Goal: Information Seeking & Learning: Learn about a topic

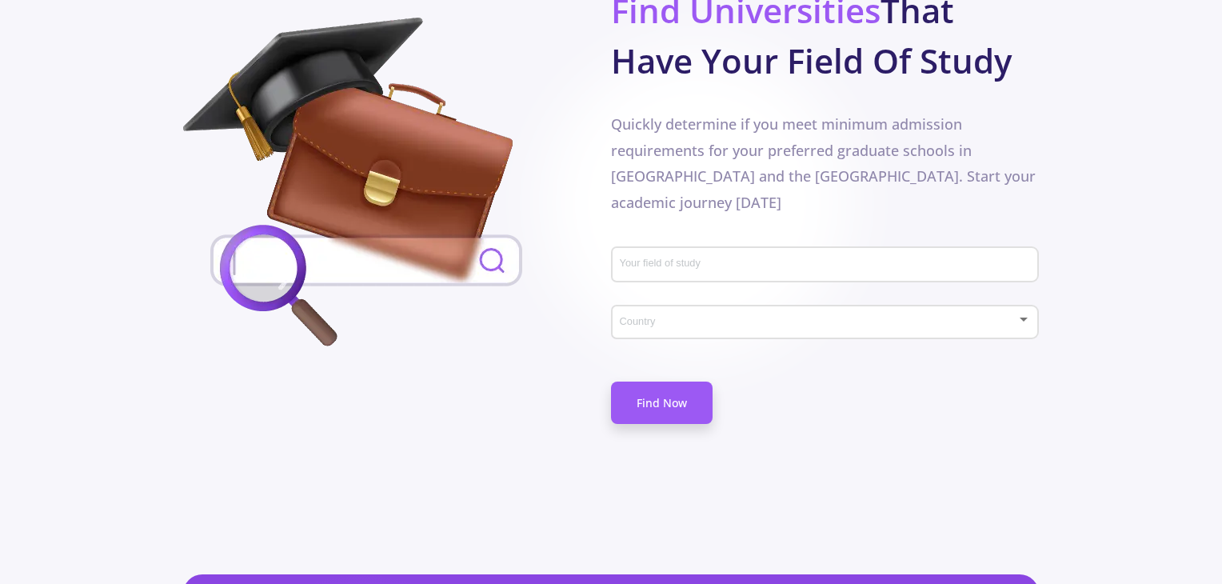
scroll to position [838, 0]
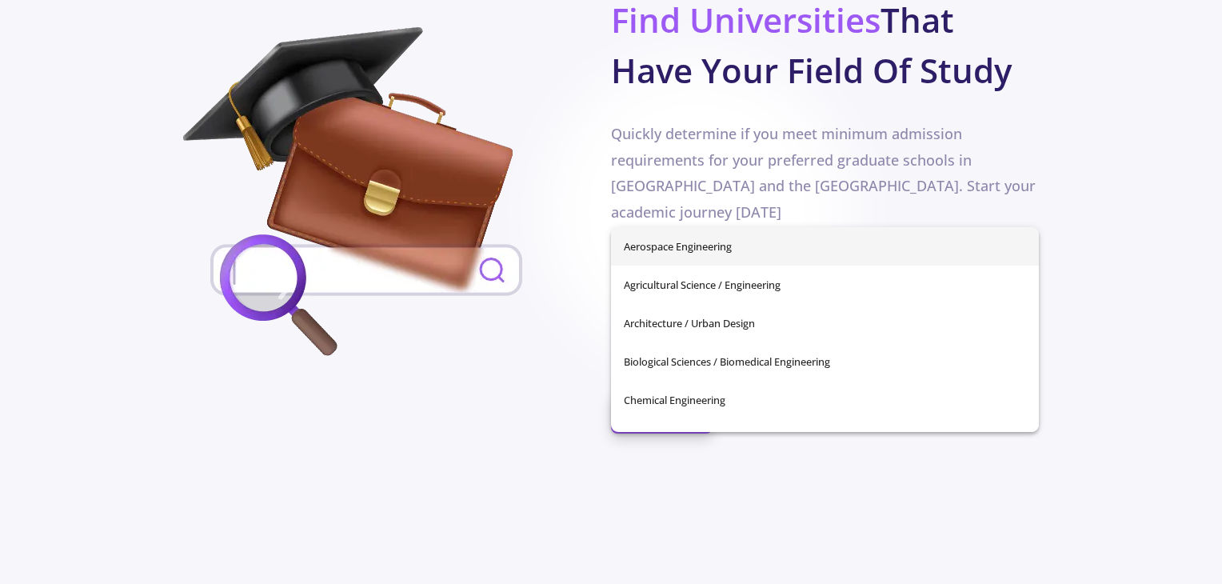
click at [687, 268] on input "Your field of study" at bounding box center [827, 275] width 417 height 14
click at [584, 173] on div at bounding box center [397, 195] width 428 height 336
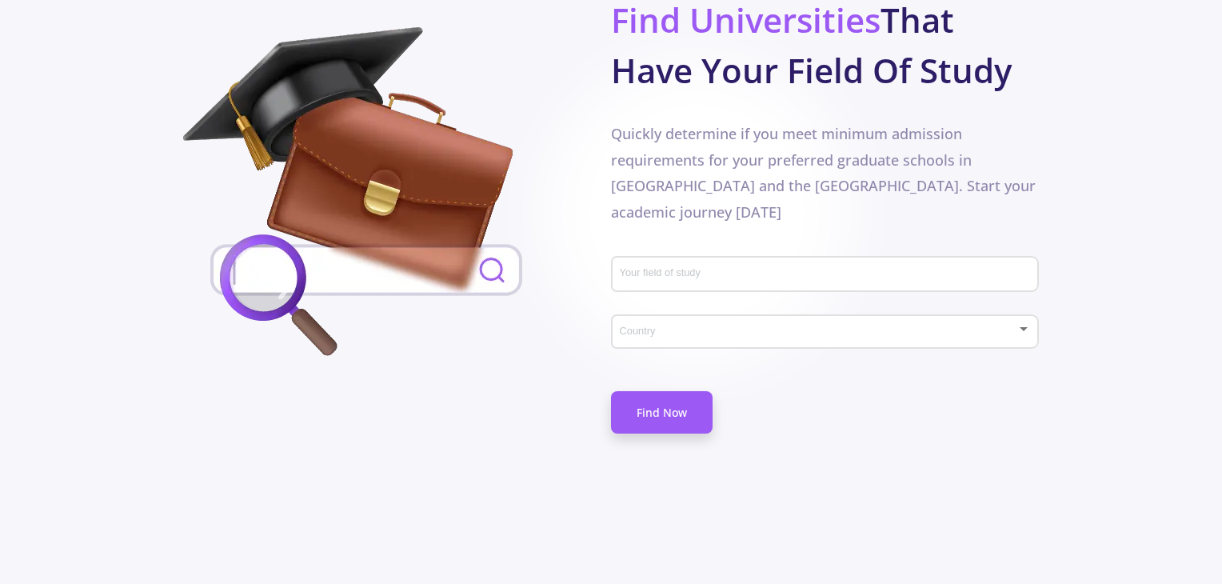
click at [665, 309] on div "Country" at bounding box center [825, 329] width 413 height 40
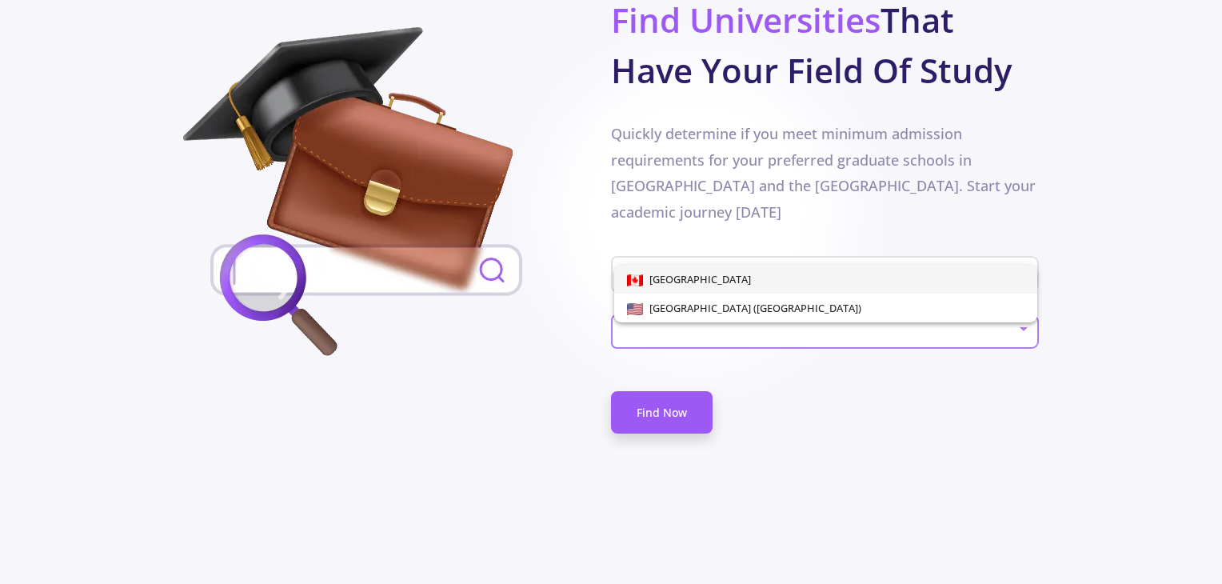
click at [521, 293] on div at bounding box center [611, 292] width 1222 height 584
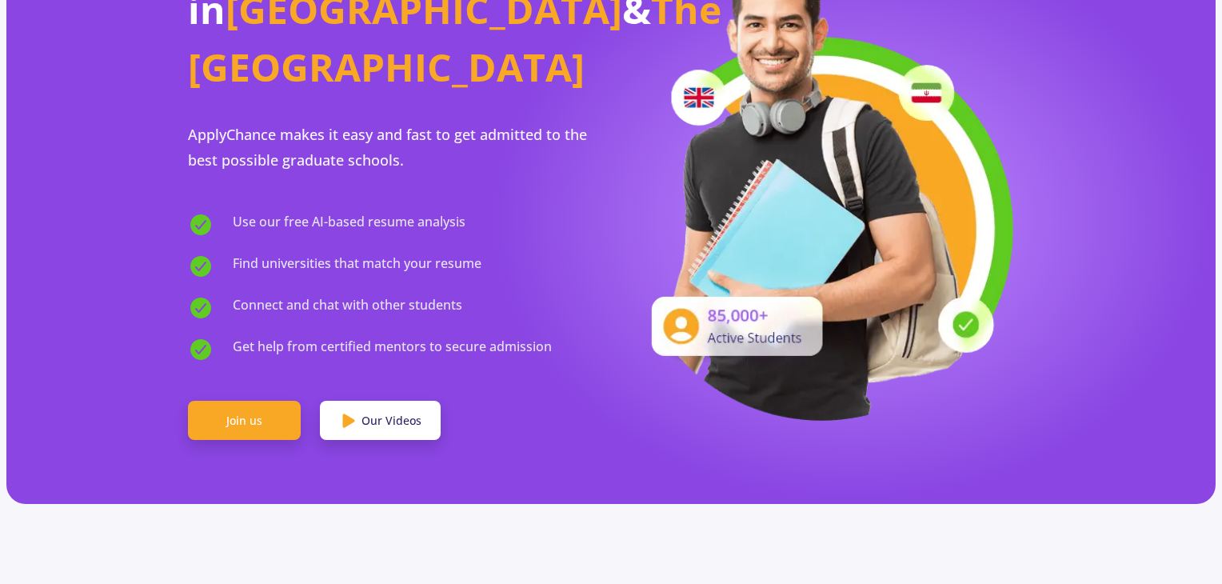
scroll to position [0, 0]
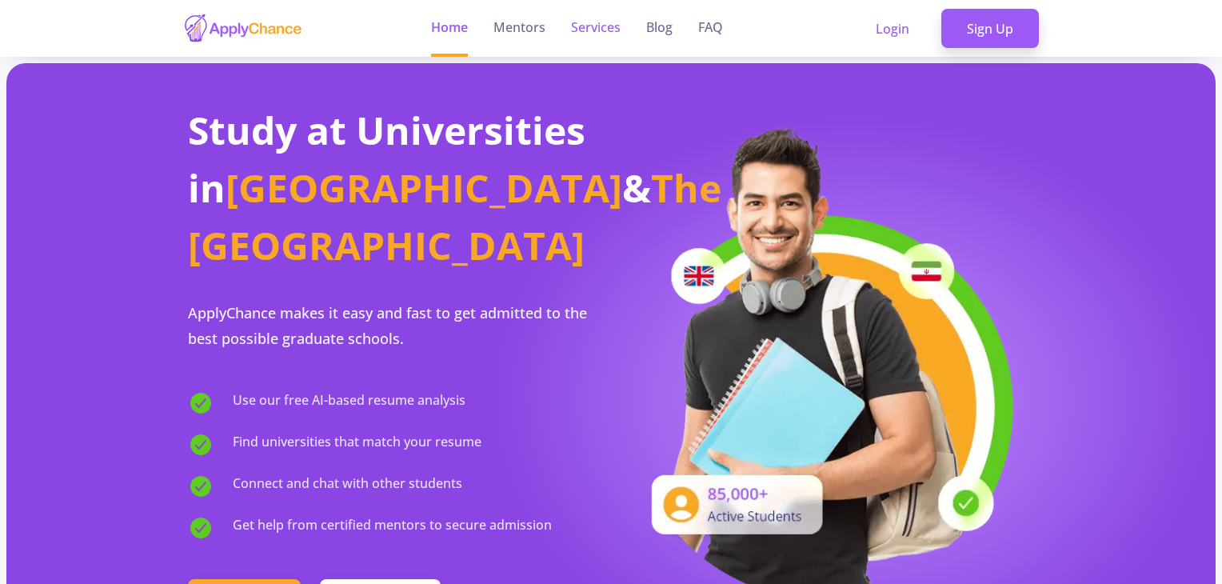
click at [588, 31] on link "Services" at bounding box center [596, 28] width 50 height 57
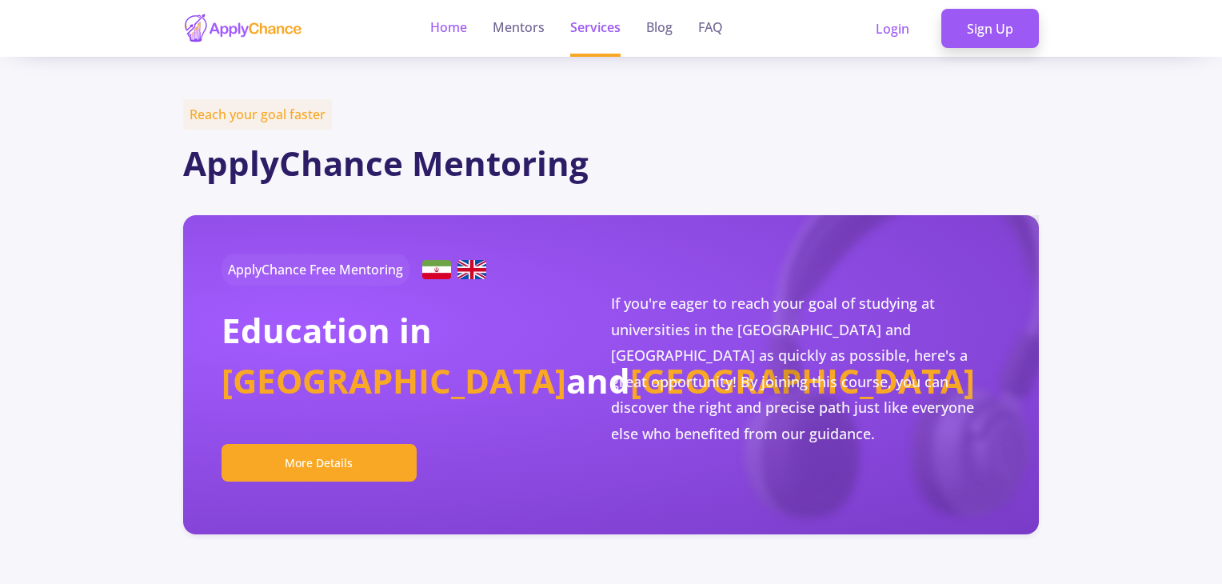
click at [435, 30] on link "Home" at bounding box center [448, 28] width 37 height 57
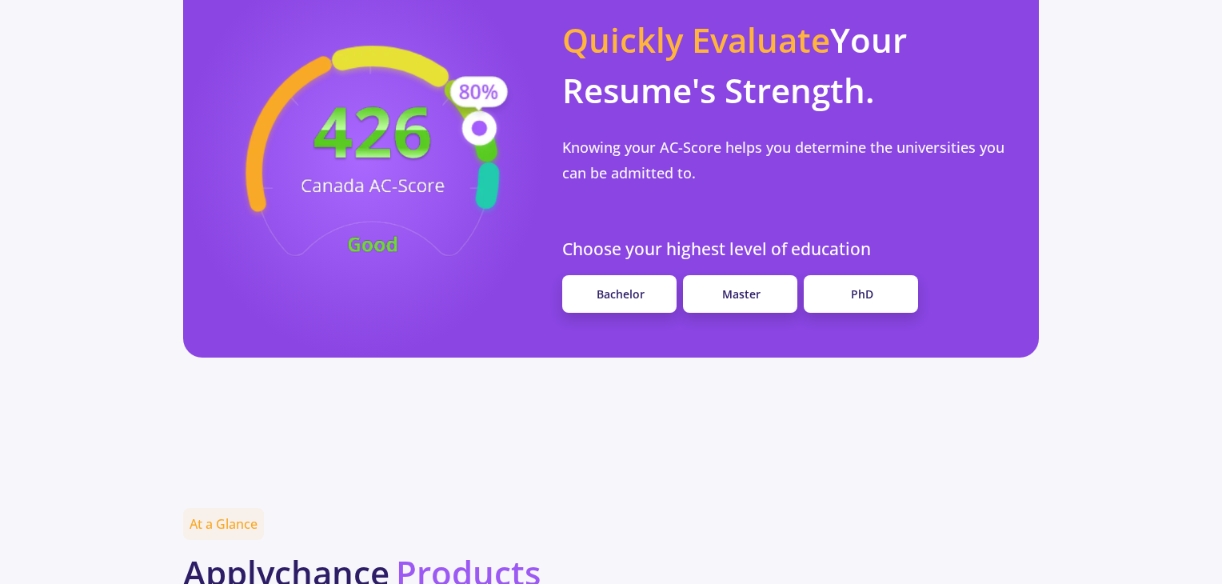
scroll to position [1466, 0]
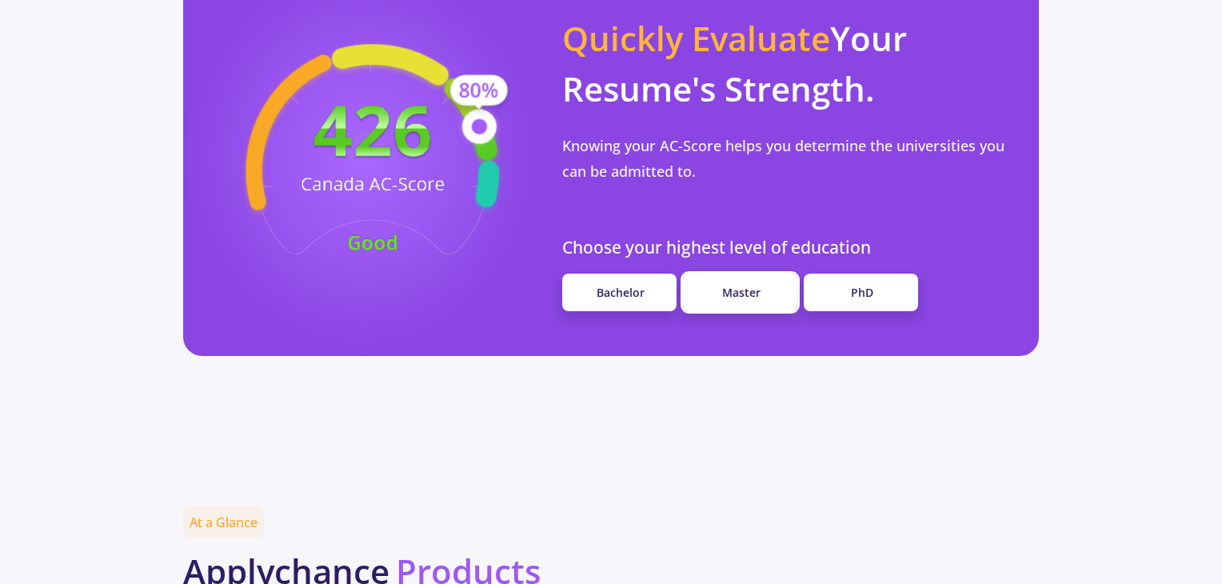
click at [732, 285] on span "Master" at bounding box center [741, 292] width 38 height 15
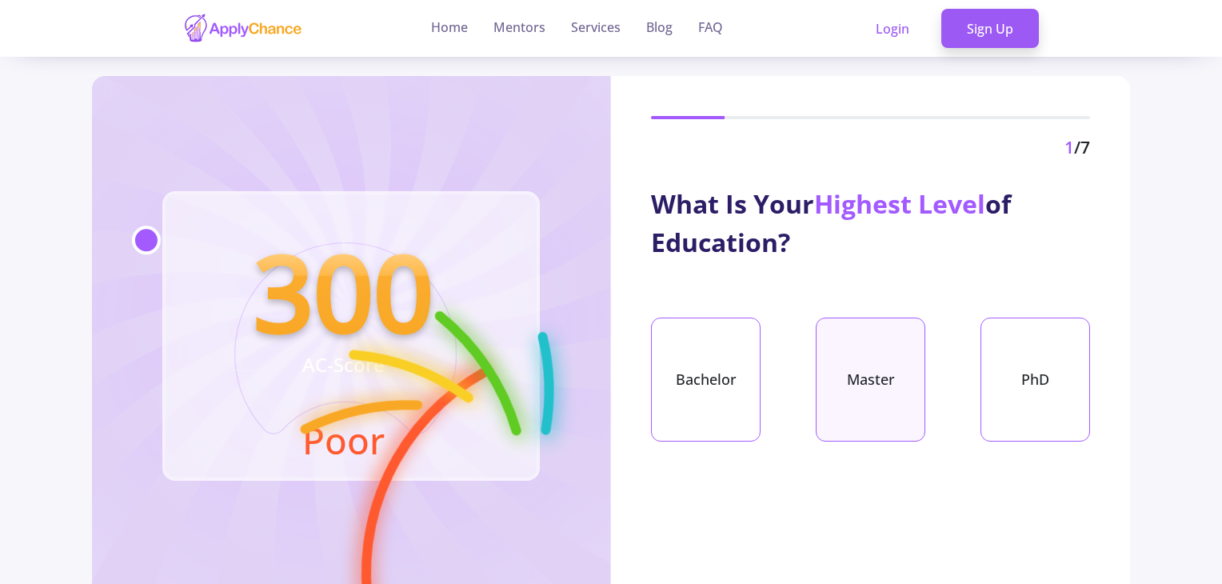
click at [851, 387] on div "Master" at bounding box center [870, 379] width 110 height 124
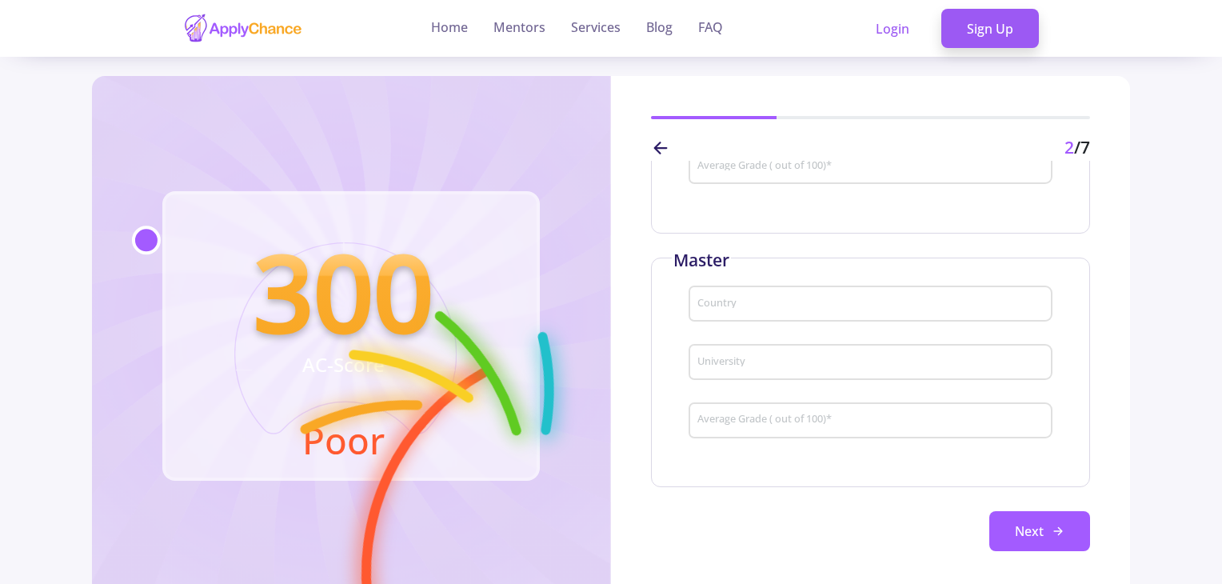
scroll to position [265, 0]
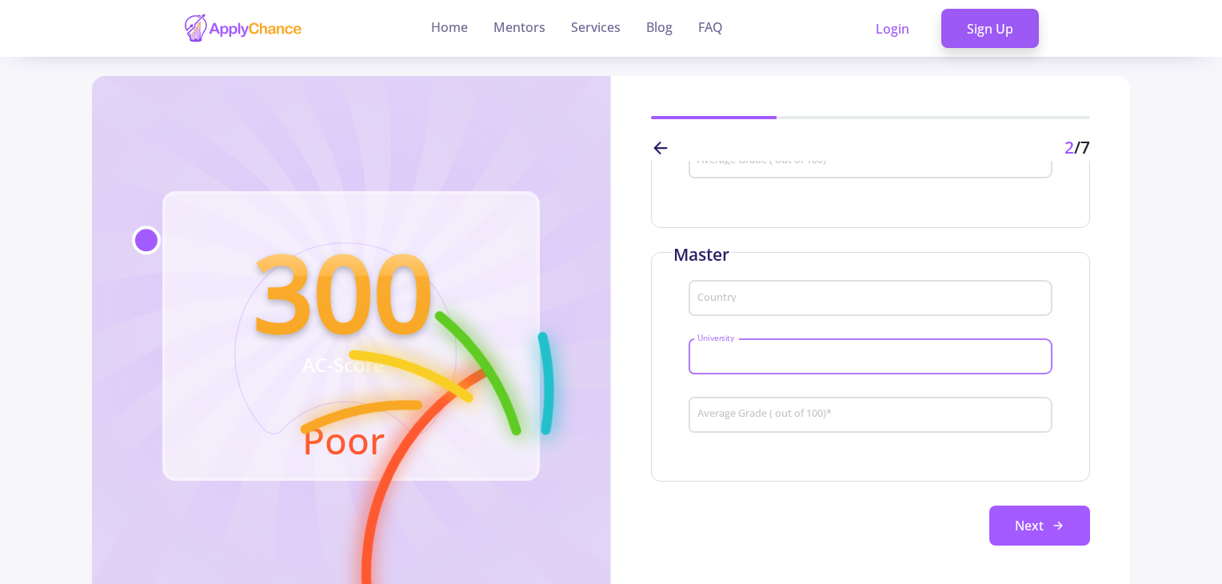
click at [799, 361] on input "University" at bounding box center [872, 357] width 353 height 14
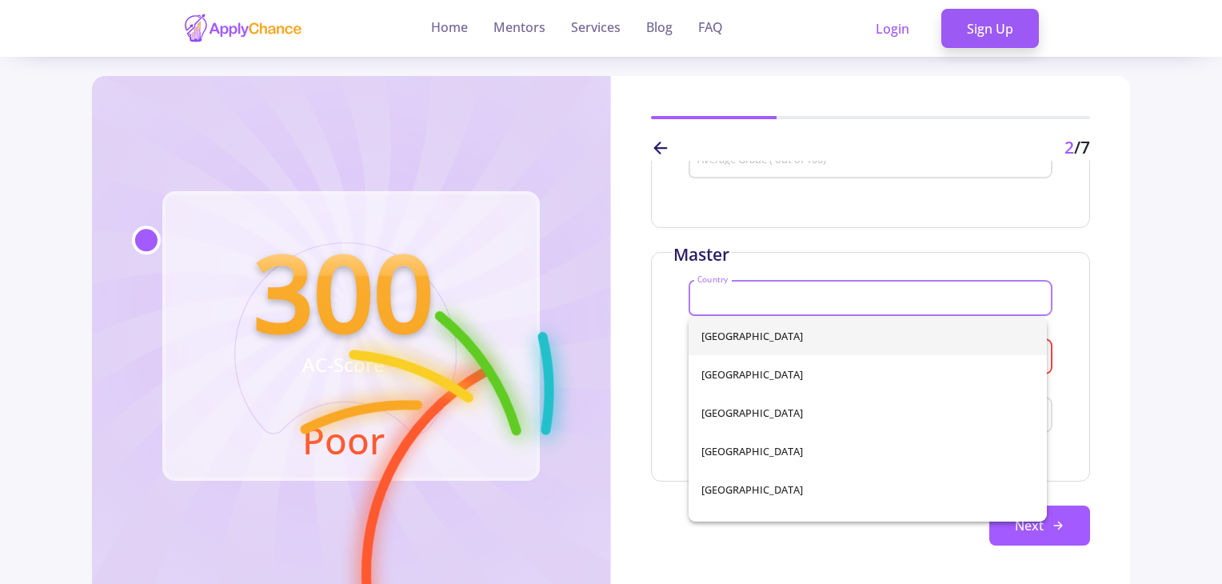
click at [774, 299] on input "Country" at bounding box center [872, 299] width 353 height 14
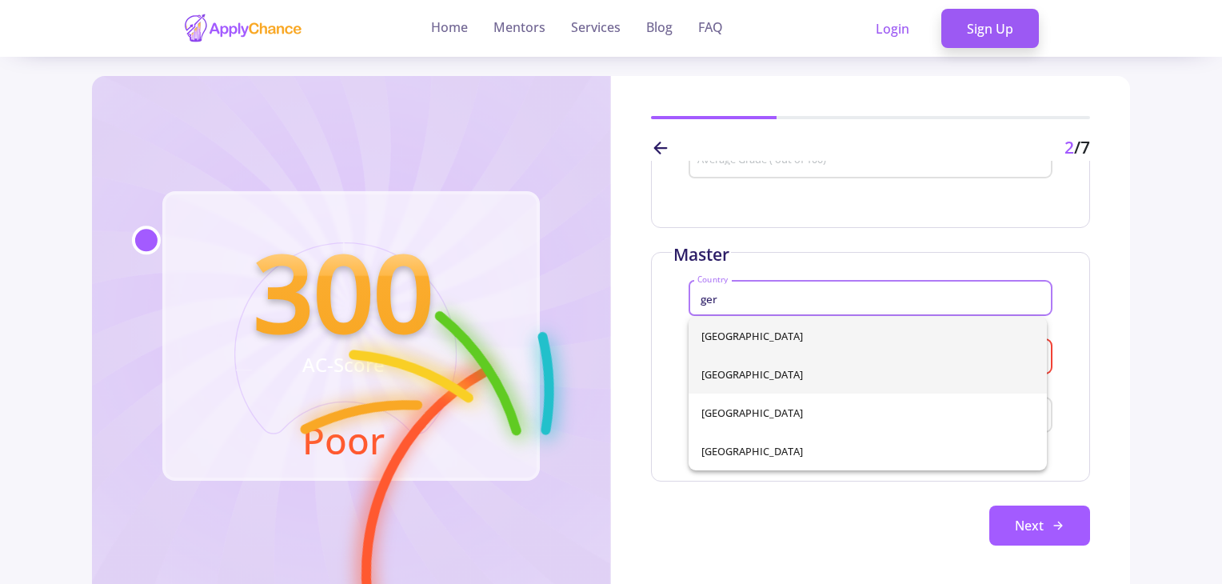
type input "ger"
click at [777, 385] on div "[GEOGRAPHIC_DATA] [GEOGRAPHIC_DATA] [GEOGRAPHIC_DATA] [GEOGRAPHIC_DATA]" at bounding box center [867, 393] width 358 height 153
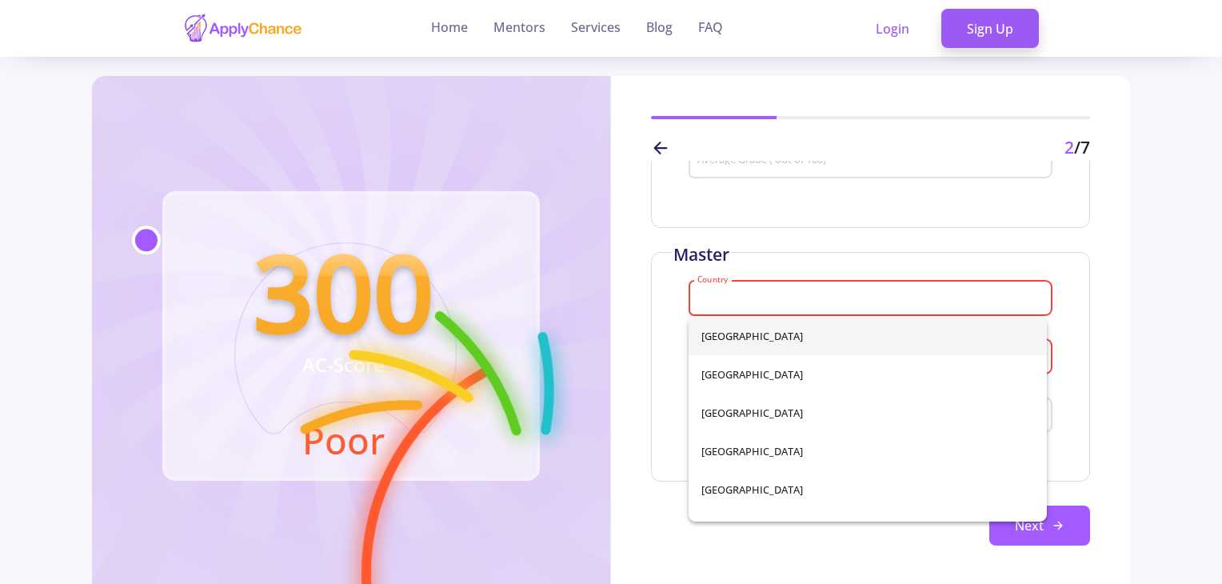
click at [804, 245] on div "Bachelor Country University Average Grade ( out of 100) * Master Country Please…" at bounding box center [870, 271] width 439 height 547
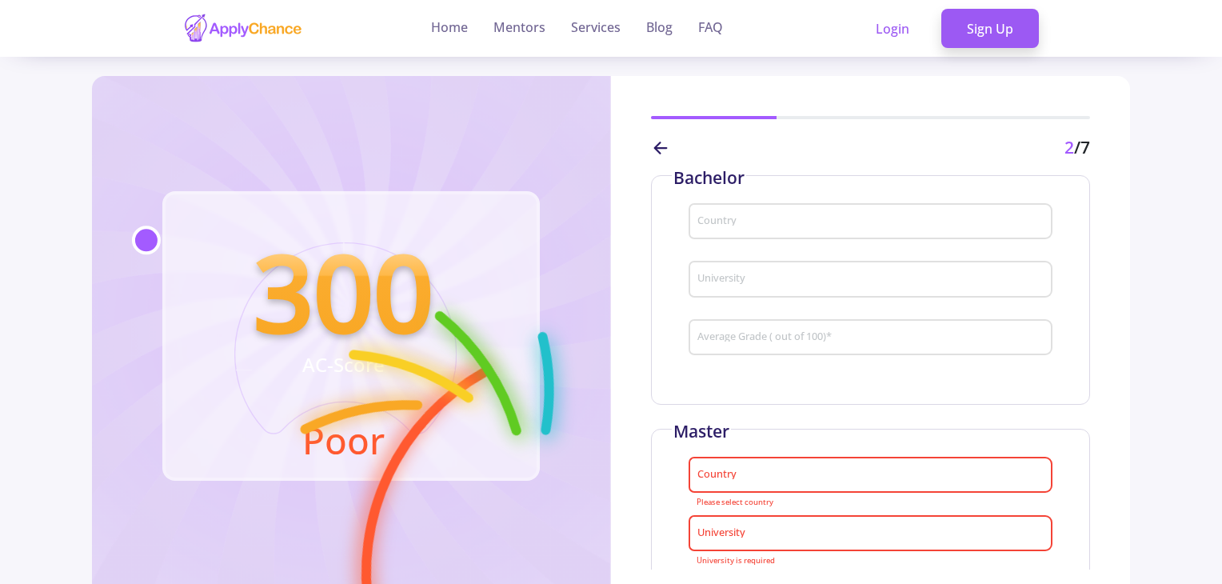
scroll to position [266, 0]
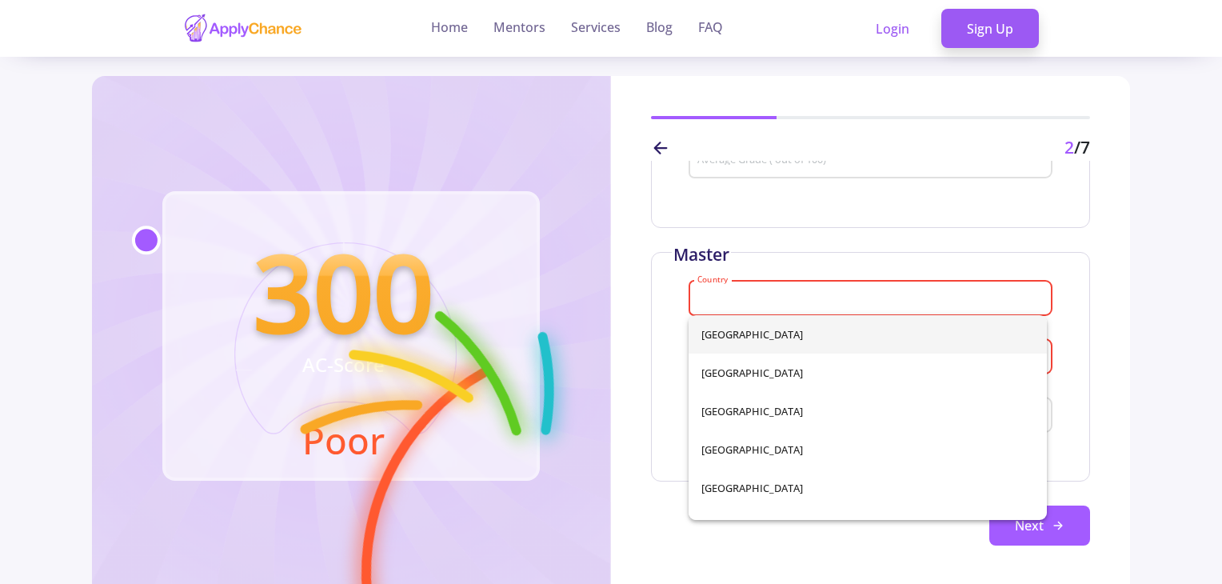
click at [779, 300] on input "Country" at bounding box center [872, 299] width 353 height 14
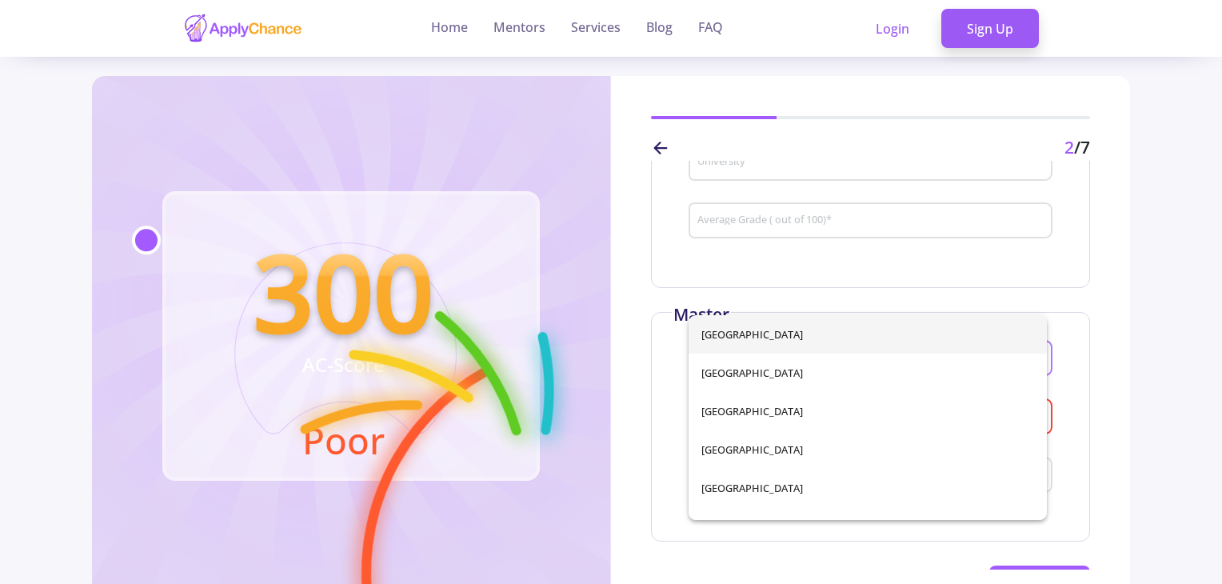
type input "g"
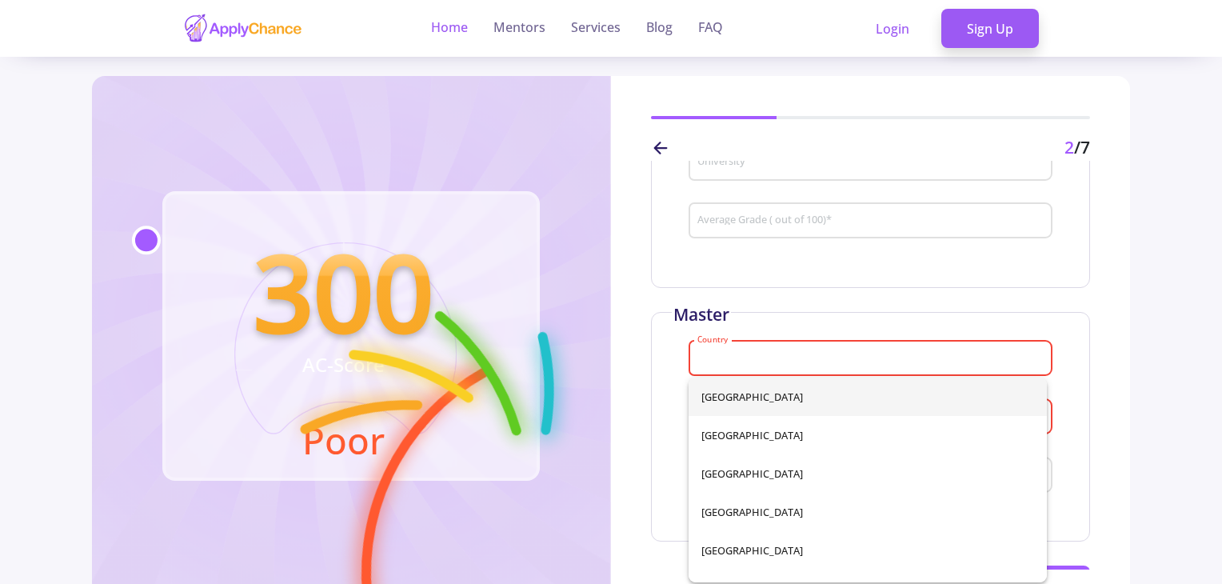
click at [457, 41] on link "Home" at bounding box center [449, 28] width 37 height 57
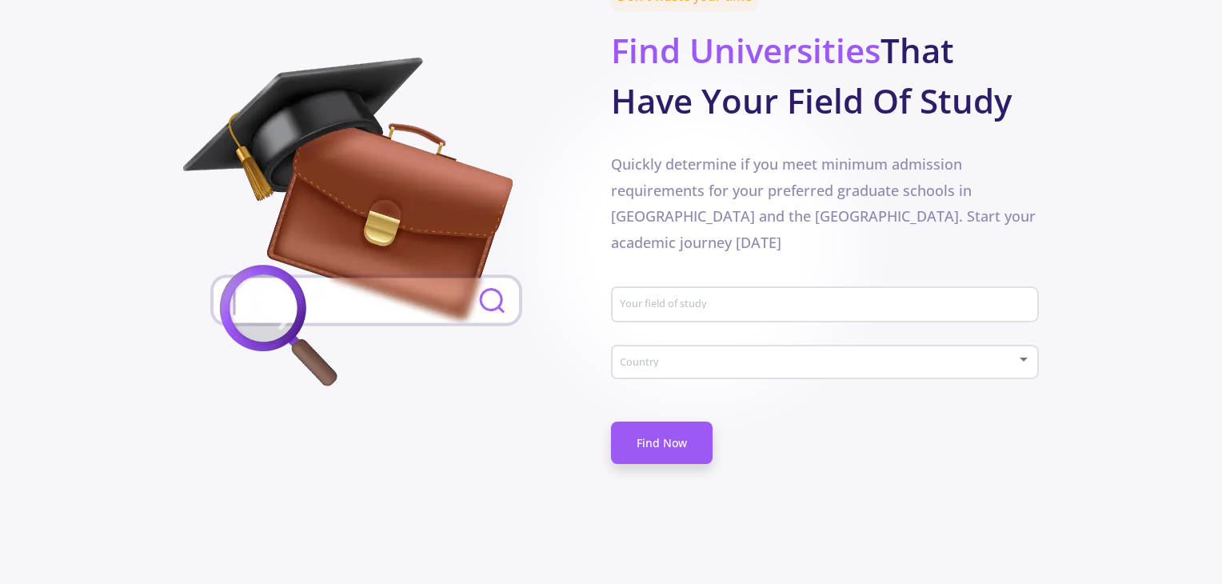
scroll to position [809, 0]
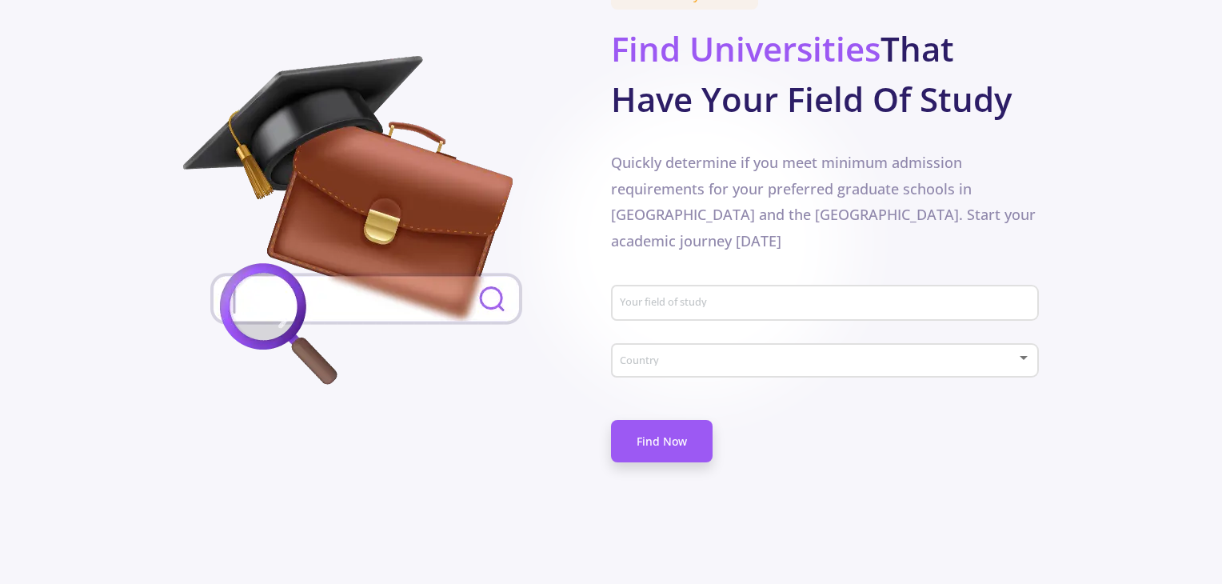
click at [640, 279] on div "Your field of study" at bounding box center [825, 300] width 413 height 42
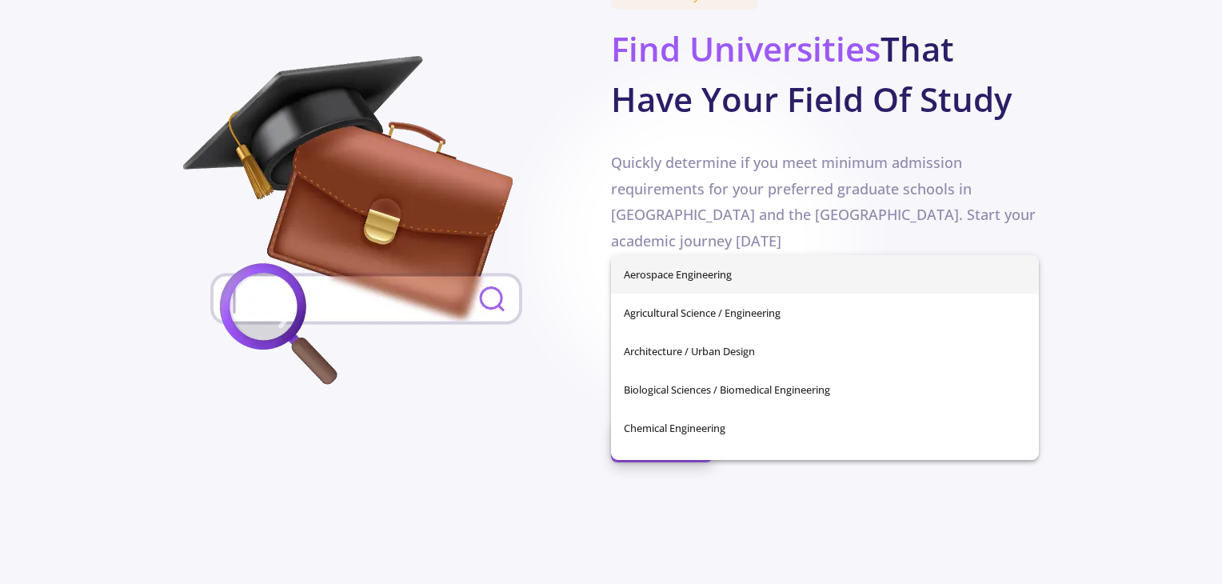
click at [502, 308] on img at bounding box center [366, 224] width 367 height 336
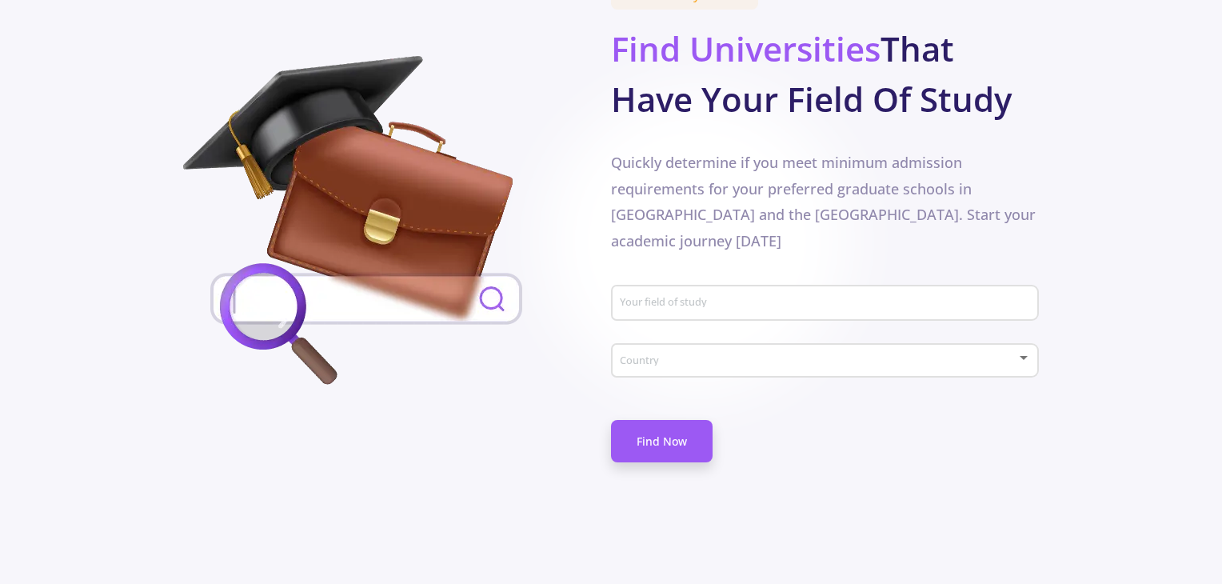
click at [636, 337] on div "Country" at bounding box center [825, 357] width 413 height 40
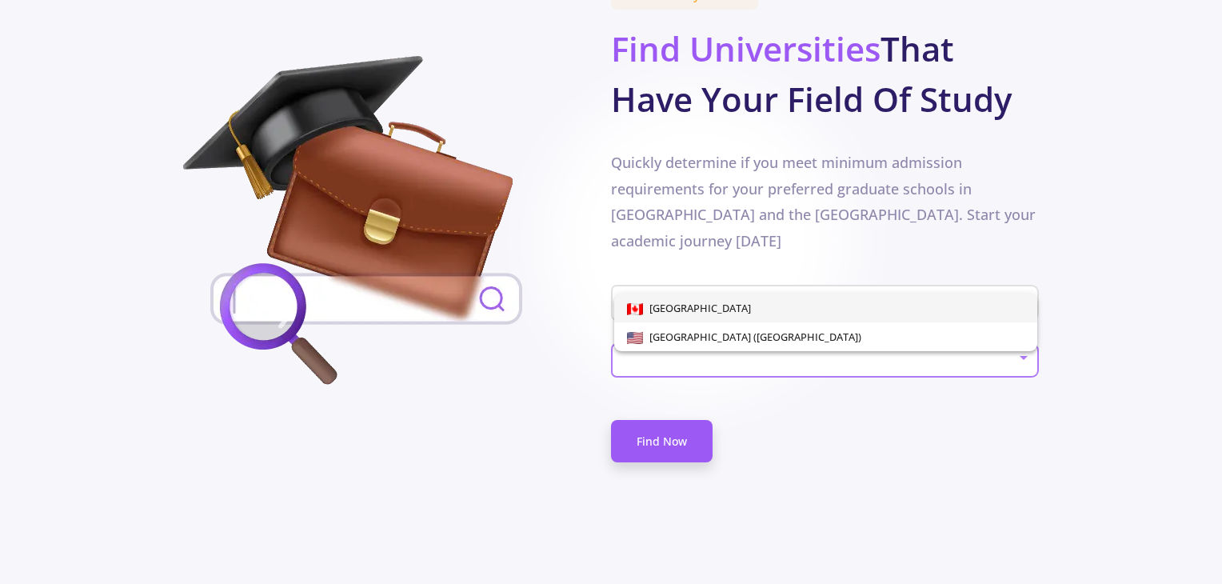
click at [652, 251] on div at bounding box center [611, 292] width 1222 height 584
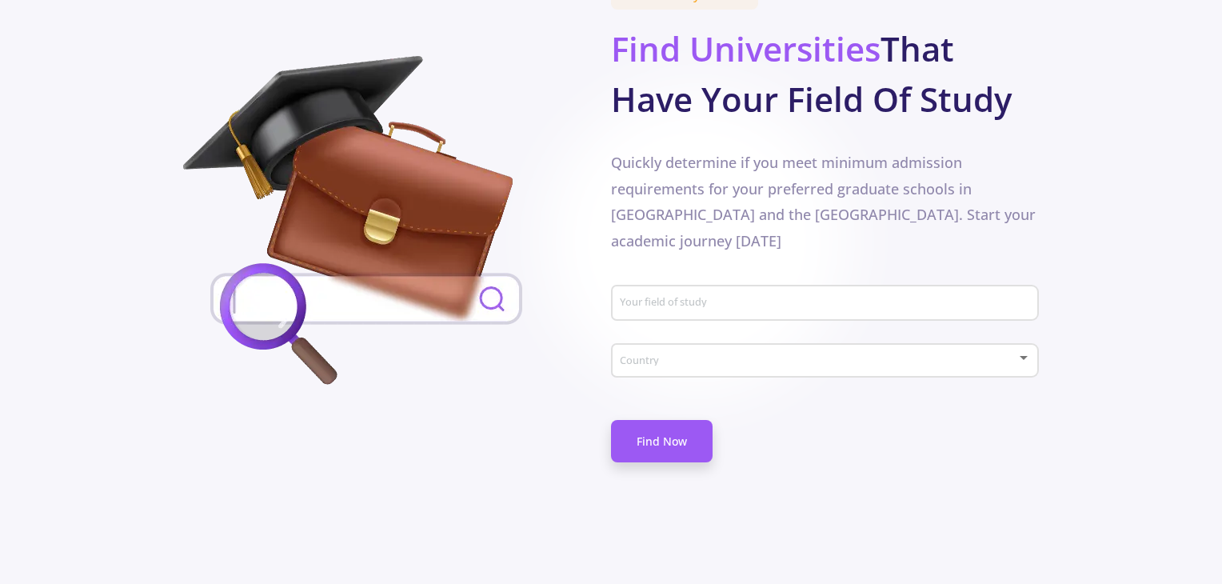
click at [652, 279] on div "Your field of study" at bounding box center [825, 300] width 413 height 42
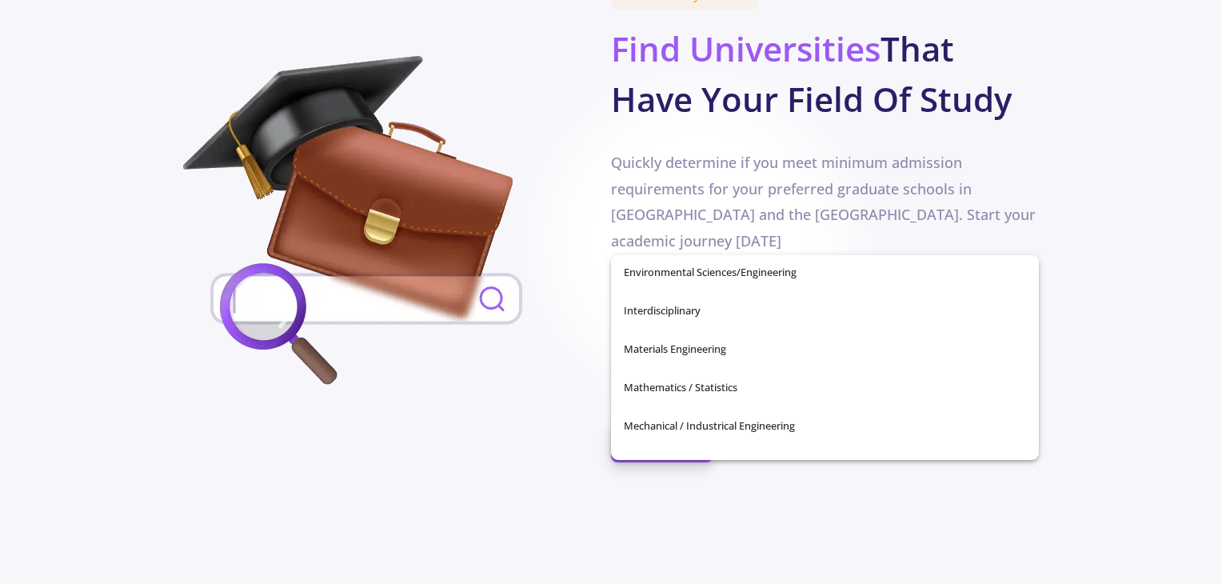
scroll to position [563, 0]
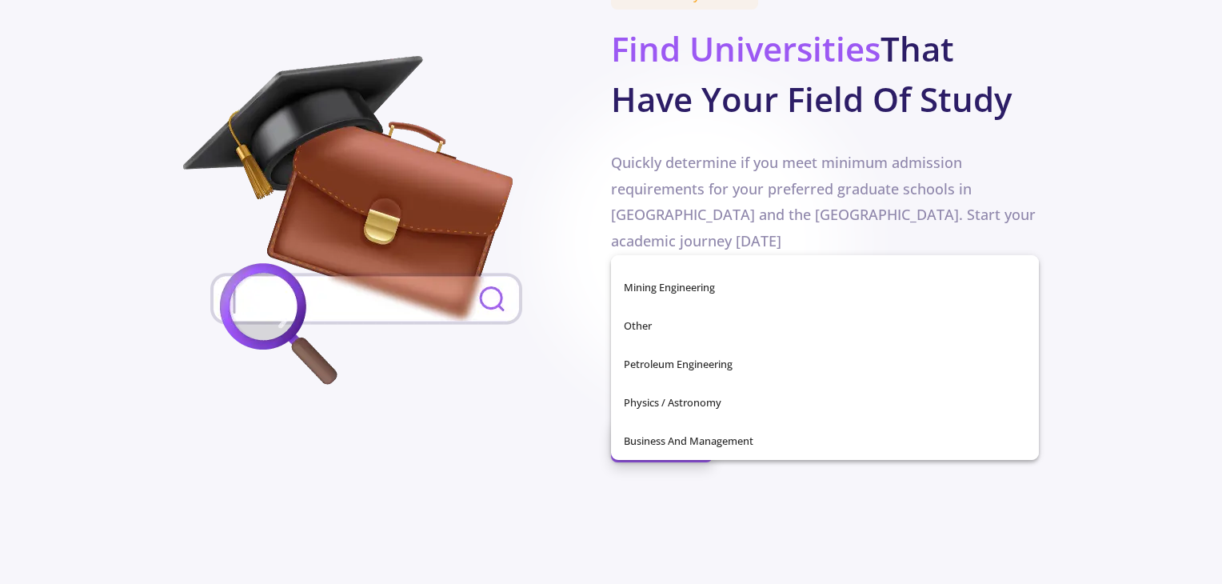
click at [495, 412] on div "Don't waste your time Find Universities That Have Your Field Of Study Quickly d…" at bounding box center [610, 242] width 855 height 515
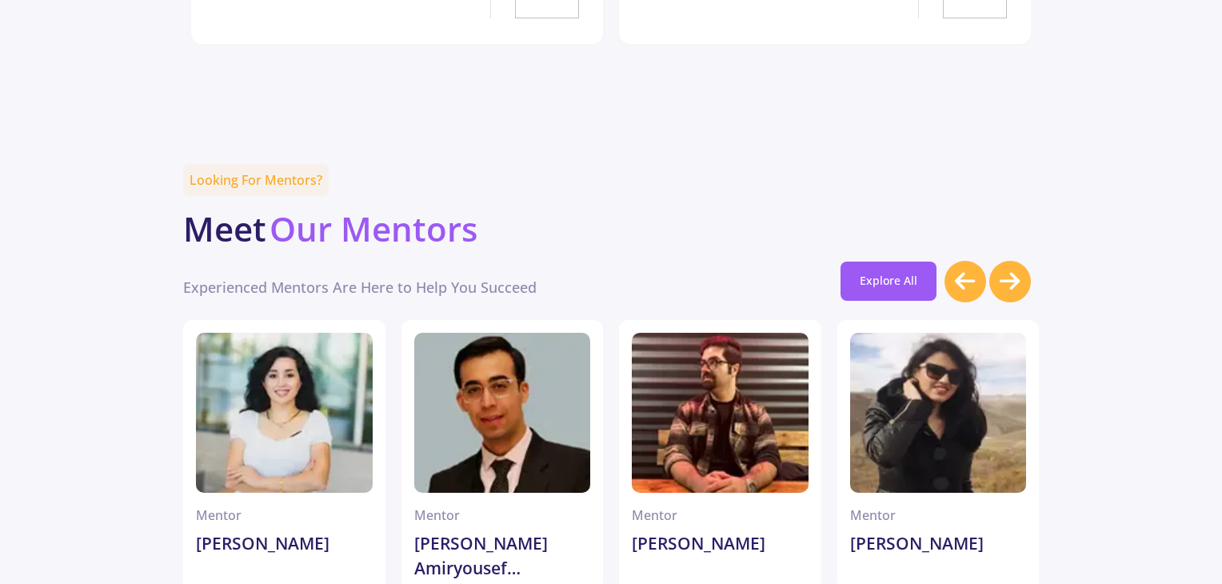
scroll to position [4250, 0]
